Goal: Information Seeking & Learning: Learn about a topic

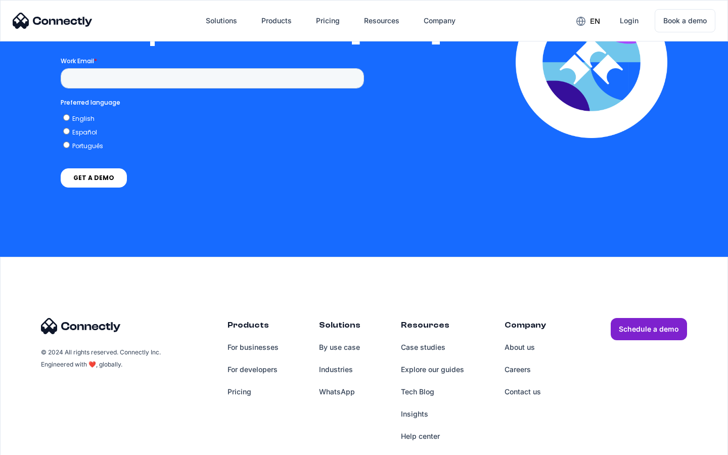
scroll to position [2211, 0]
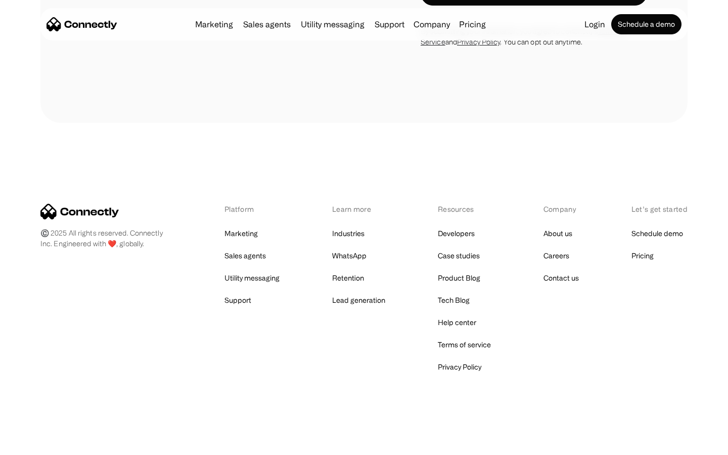
scroll to position [1074, 0]
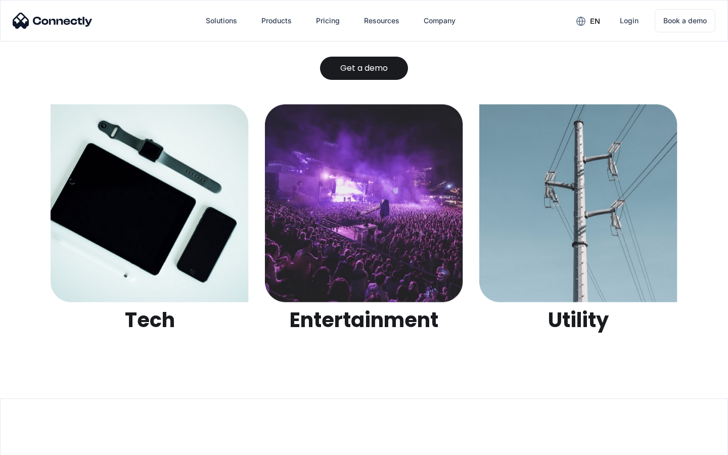
scroll to position [3191, 0]
